Goal: Communication & Community: Ask a question

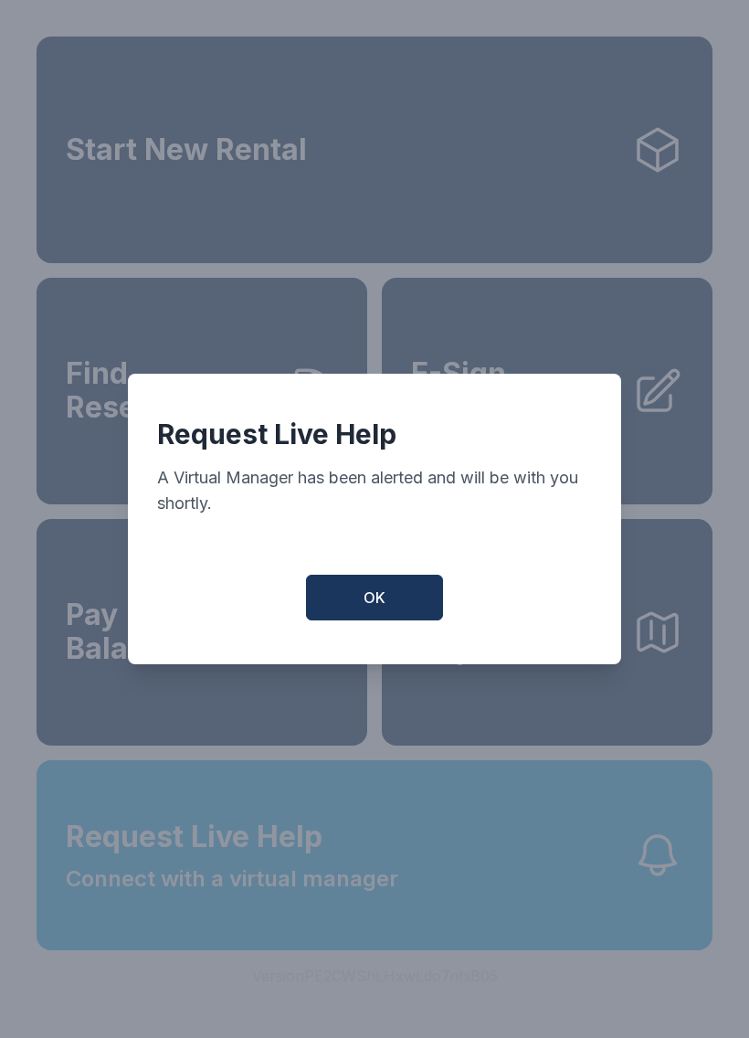
click at [346, 607] on button "OK" at bounding box center [374, 598] width 137 height 46
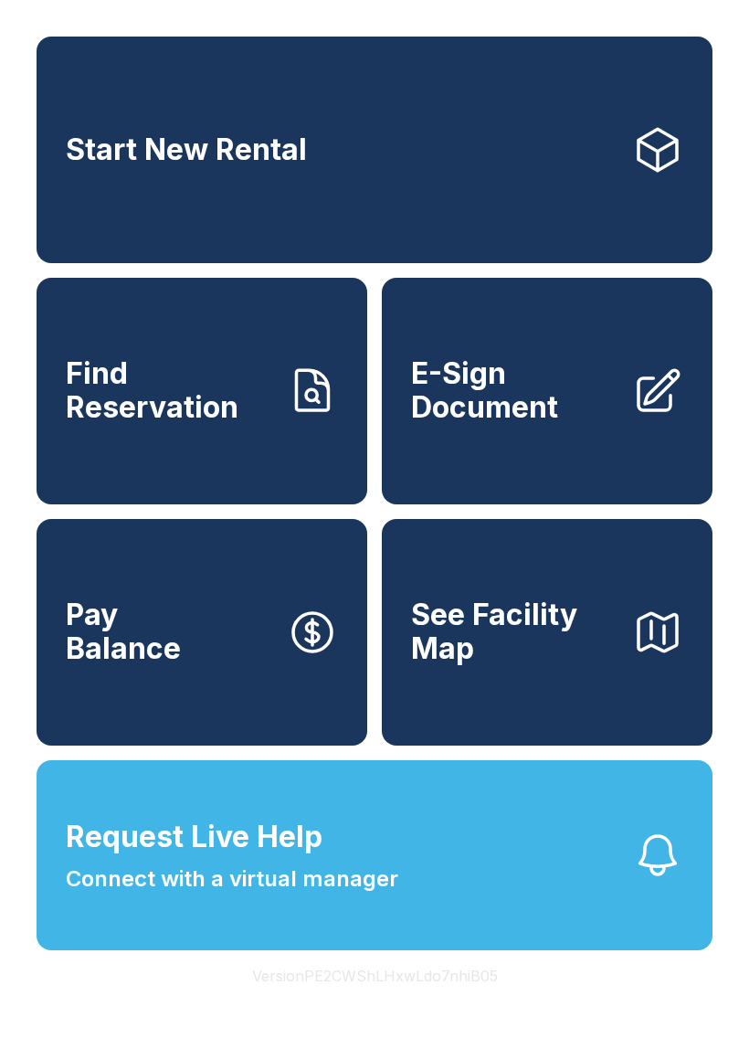
click at [229, 896] on span "Connect with a virtual manager" at bounding box center [232, 879] width 333 height 33
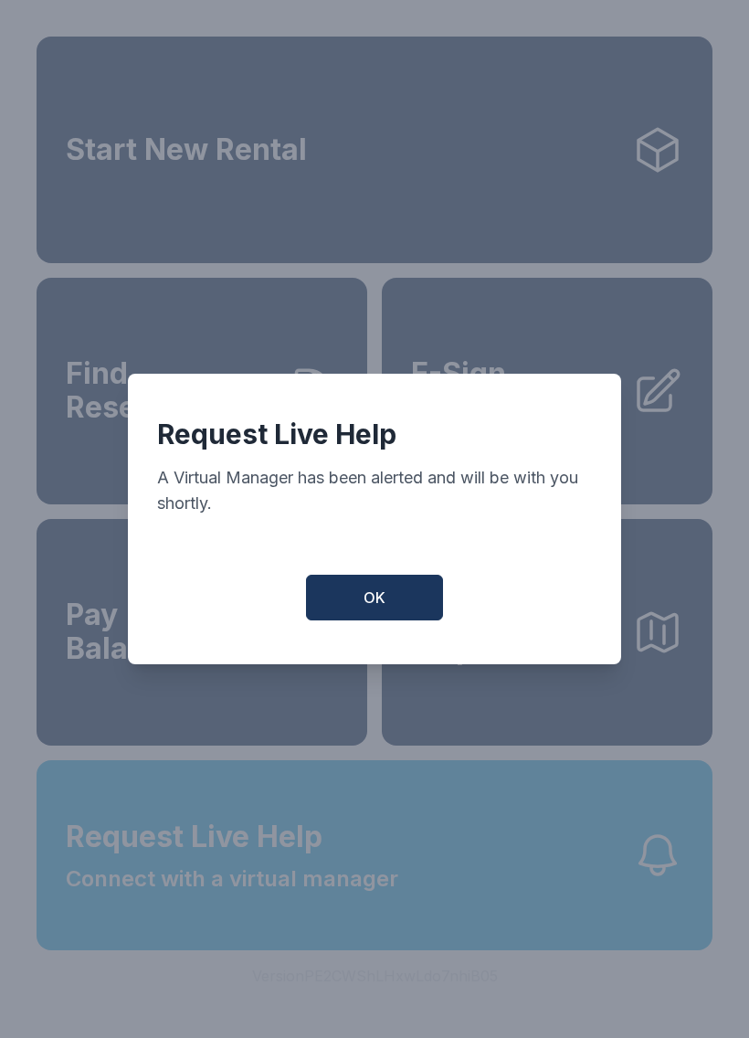
click at [363, 613] on button "OK" at bounding box center [374, 598] width 137 height 46
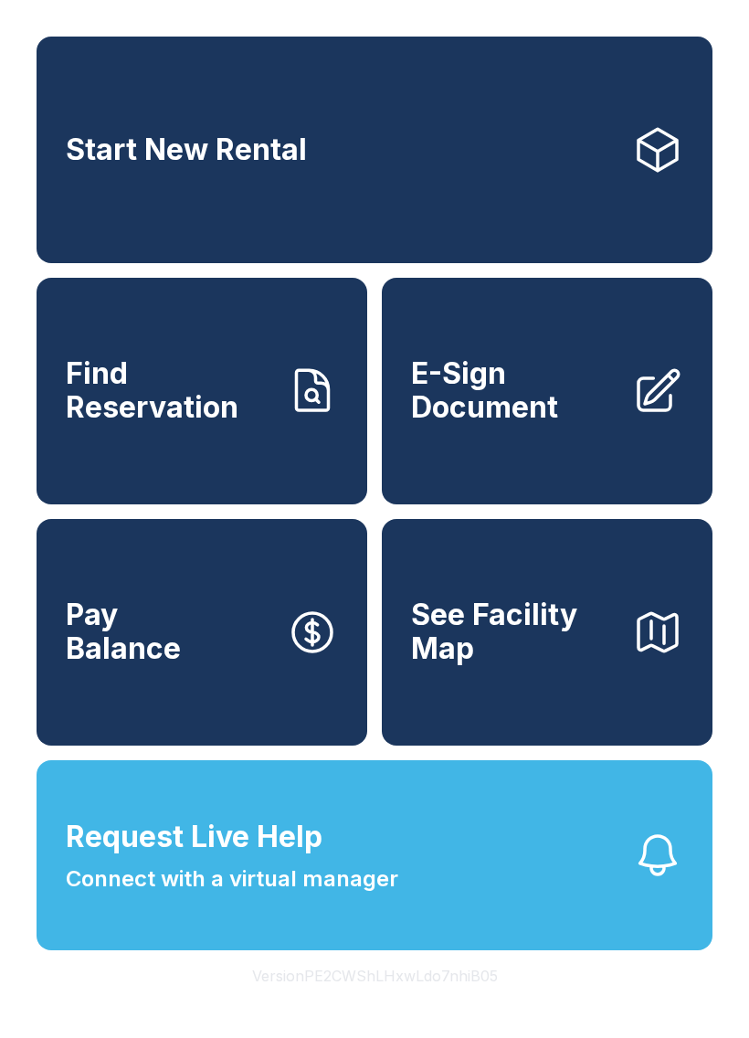
click at [481, 469] on link "E-Sign Document" at bounding box center [547, 391] width 331 height 227
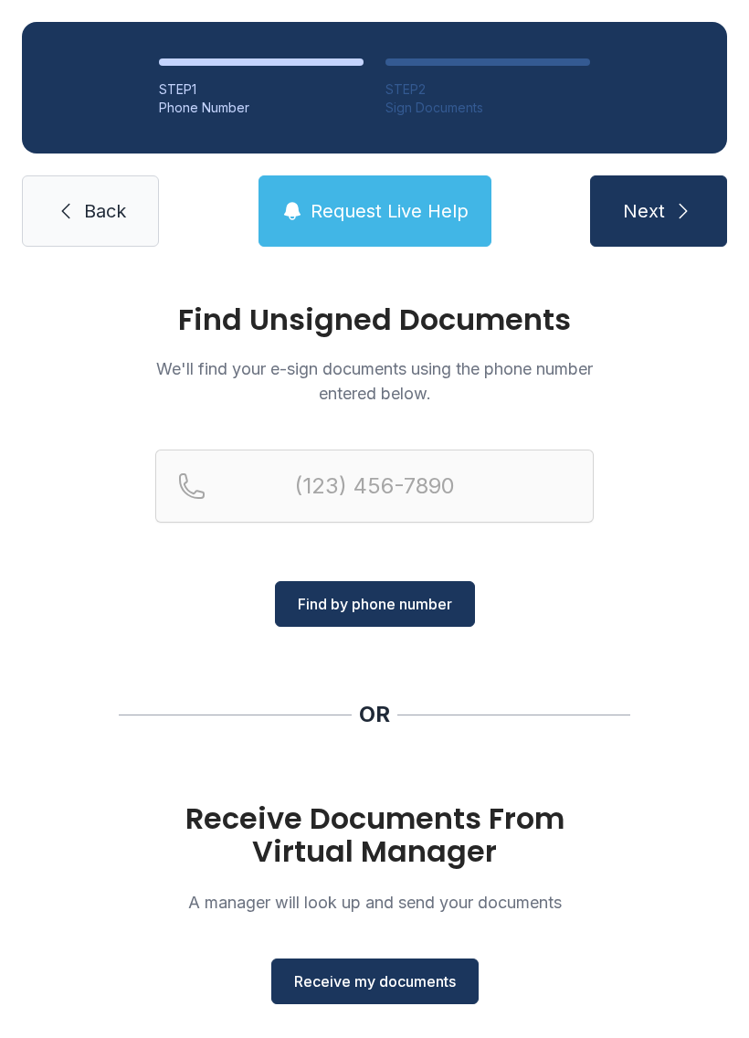
click at [67, 219] on icon at bounding box center [66, 211] width 22 height 22
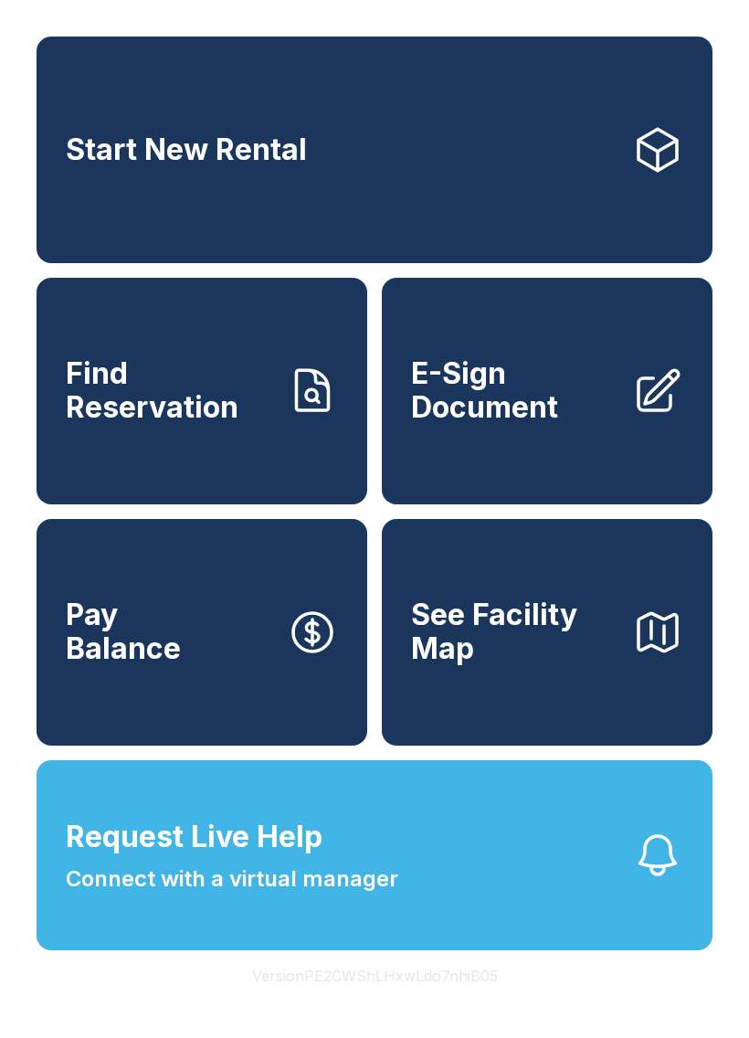
click at [222, 941] on button "Request Live Help Connect with a virtual manager" at bounding box center [375, 855] width 676 height 190
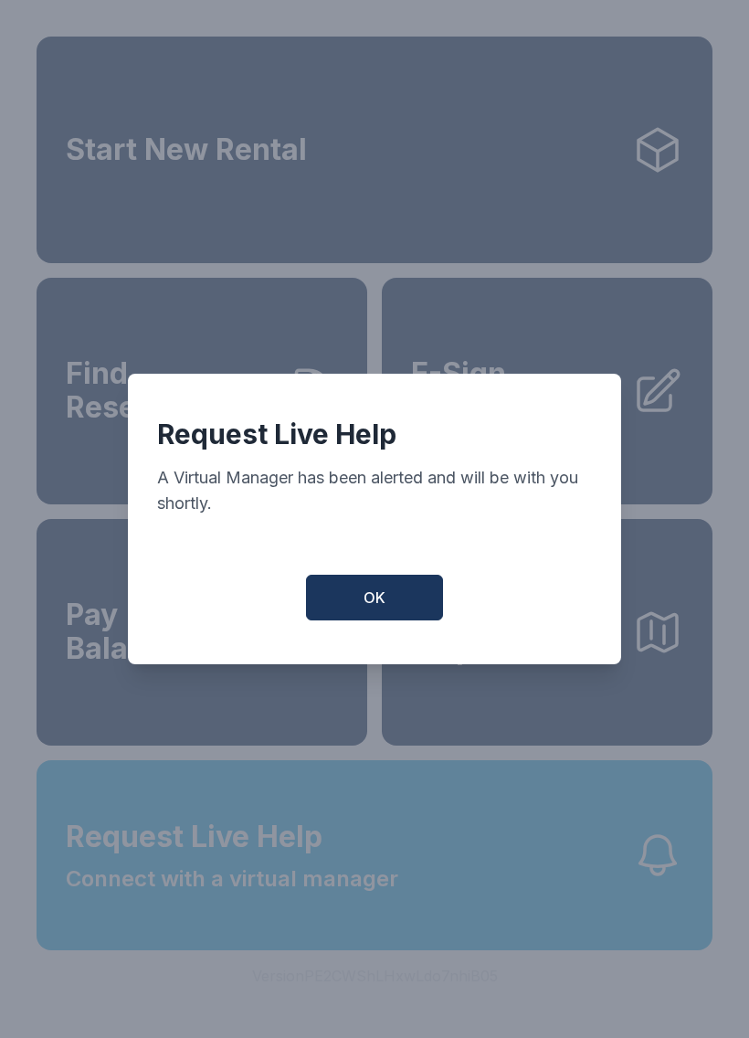
click at [374, 609] on span "OK" at bounding box center [375, 598] width 22 height 22
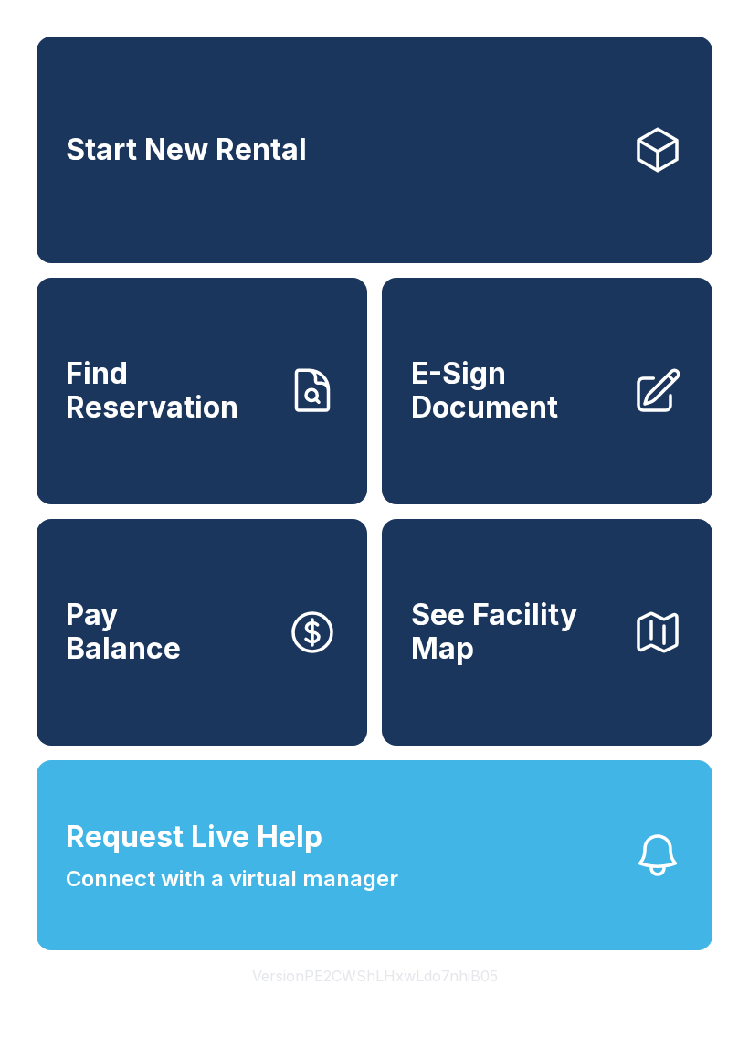
click at [483, 906] on button "Request Live Help Connect with a virtual manager" at bounding box center [375, 855] width 676 height 190
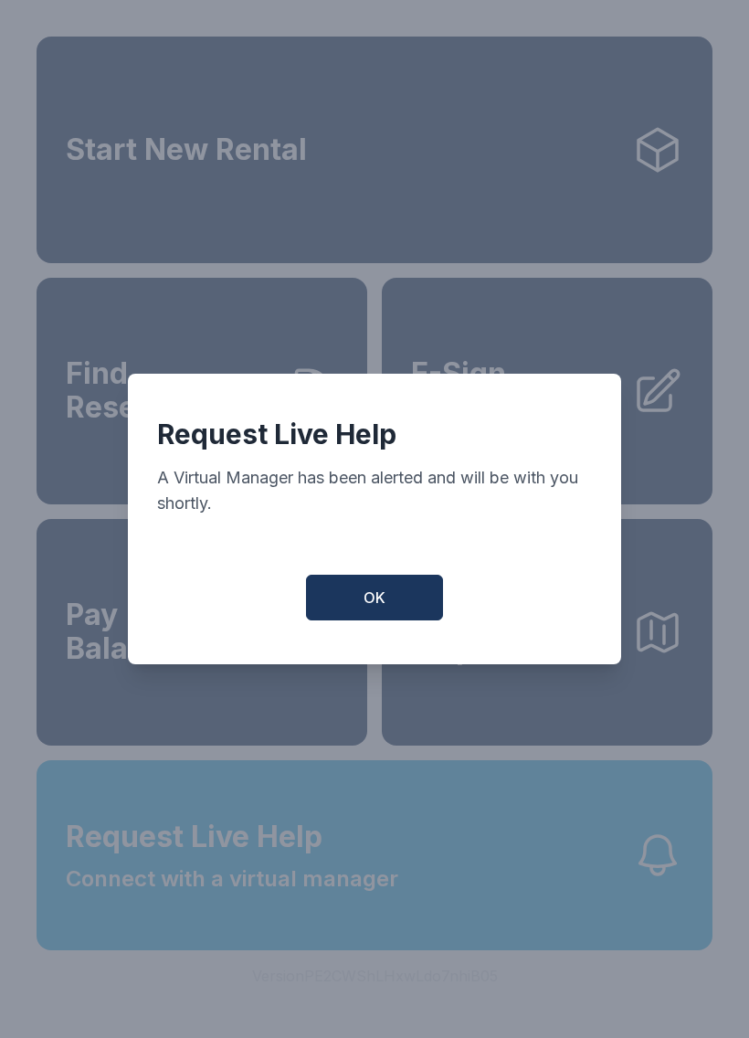
click at [421, 621] on button "OK" at bounding box center [374, 598] width 137 height 46
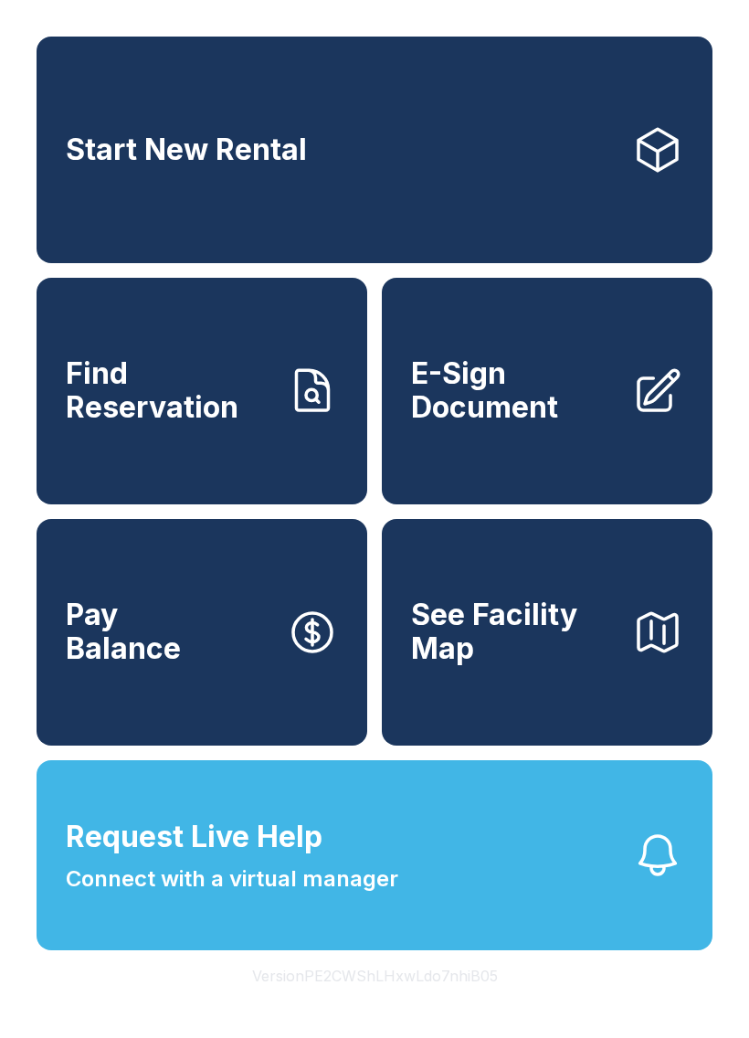
click at [451, 950] on button "Request Live Help Connect with a virtual manager" at bounding box center [375, 855] width 676 height 190
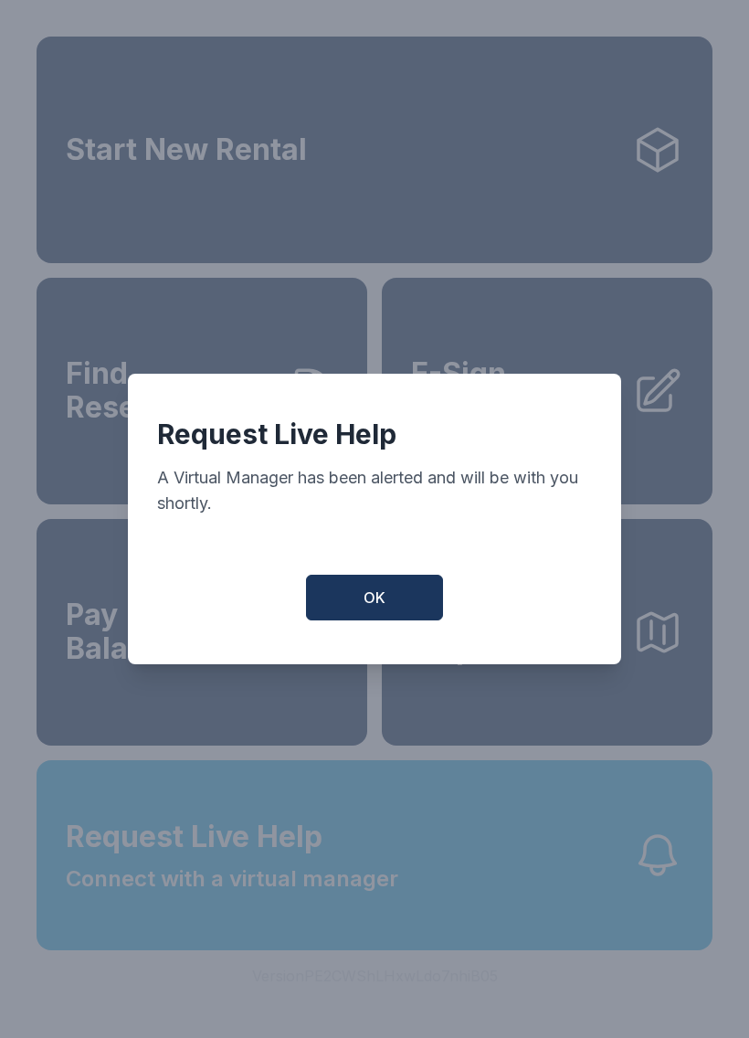
click at [393, 643] on div "Request Live Help A Virtual Manager has been alerted and will be with you short…" at bounding box center [374, 519] width 493 height 291
click at [351, 597] on button "OK" at bounding box center [374, 598] width 137 height 46
